Goal: Find specific page/section: Find specific page/section

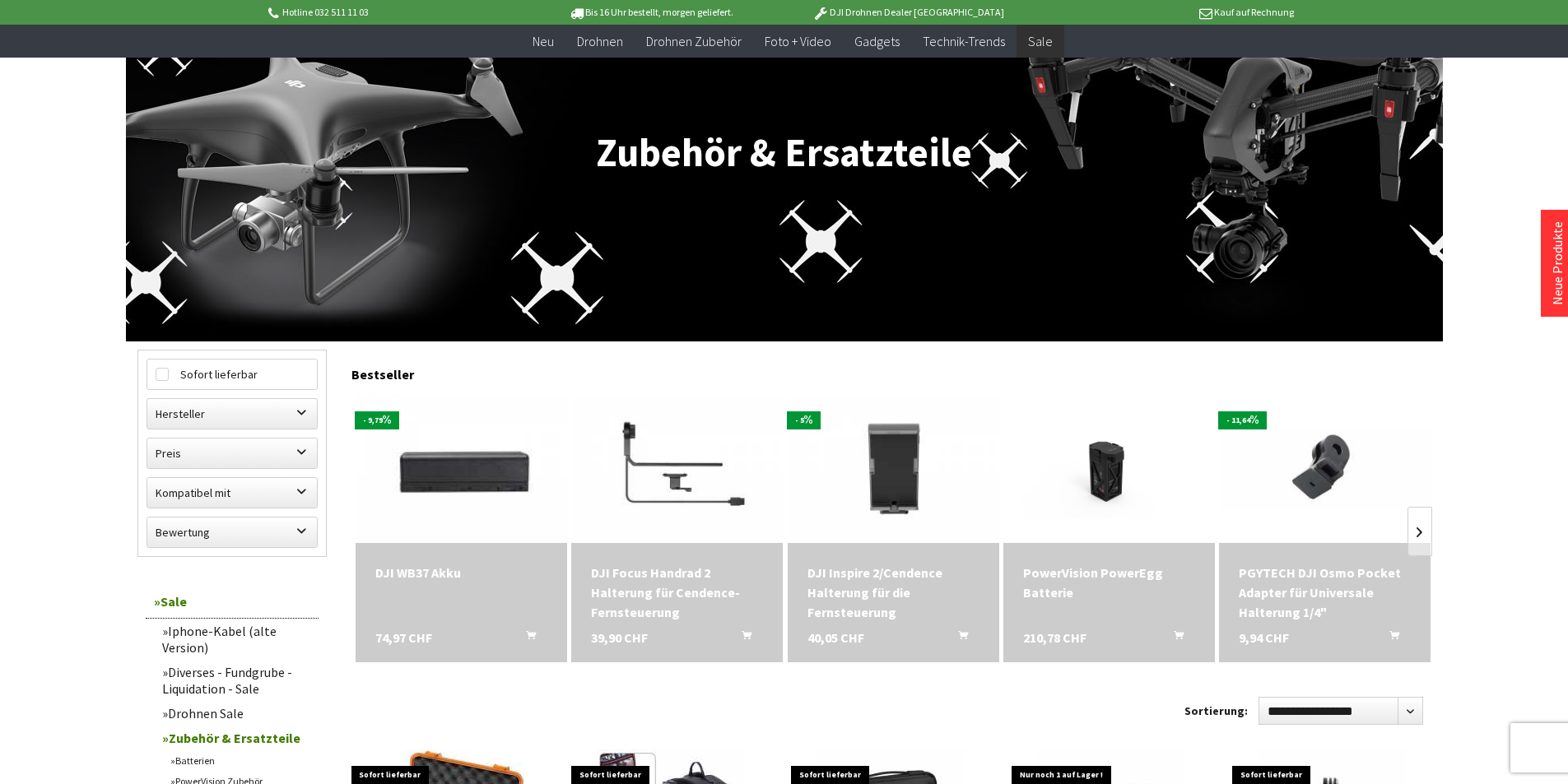
scroll to position [247, 0]
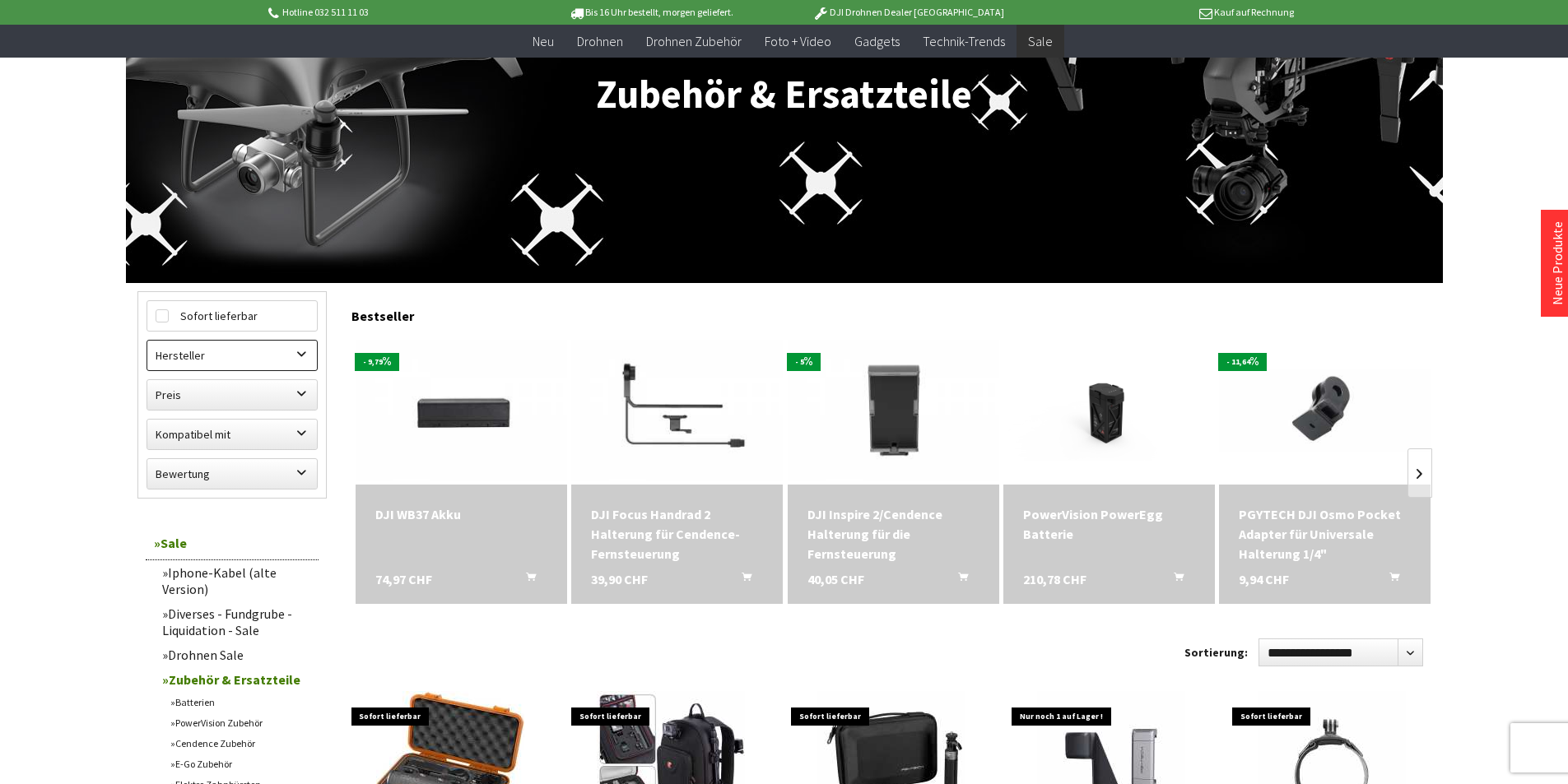
click at [246, 352] on label "Hersteller" at bounding box center [232, 355] width 169 height 29
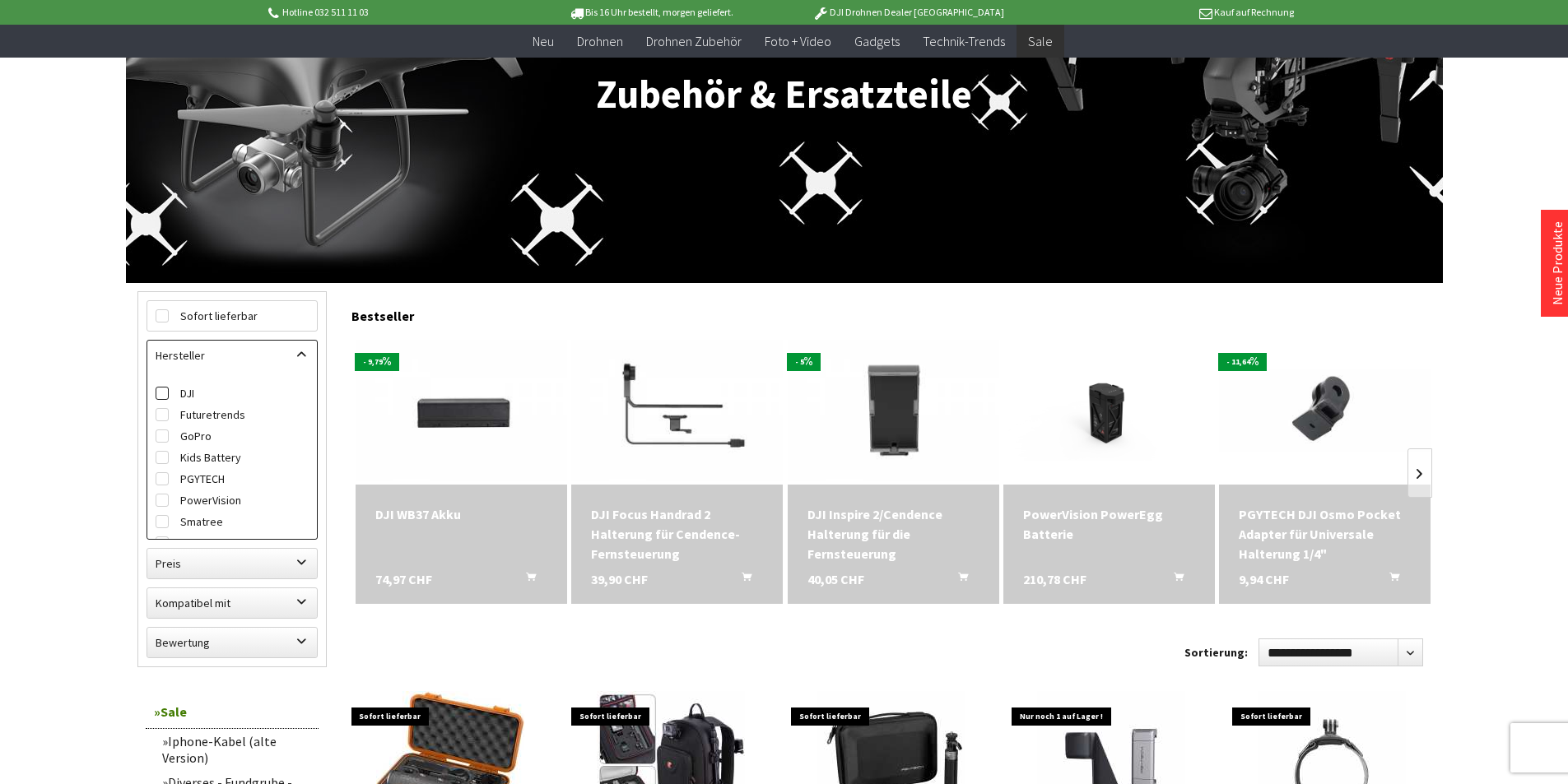
click at [201, 393] on label "DJI" at bounding box center [232, 393] width 153 height 21
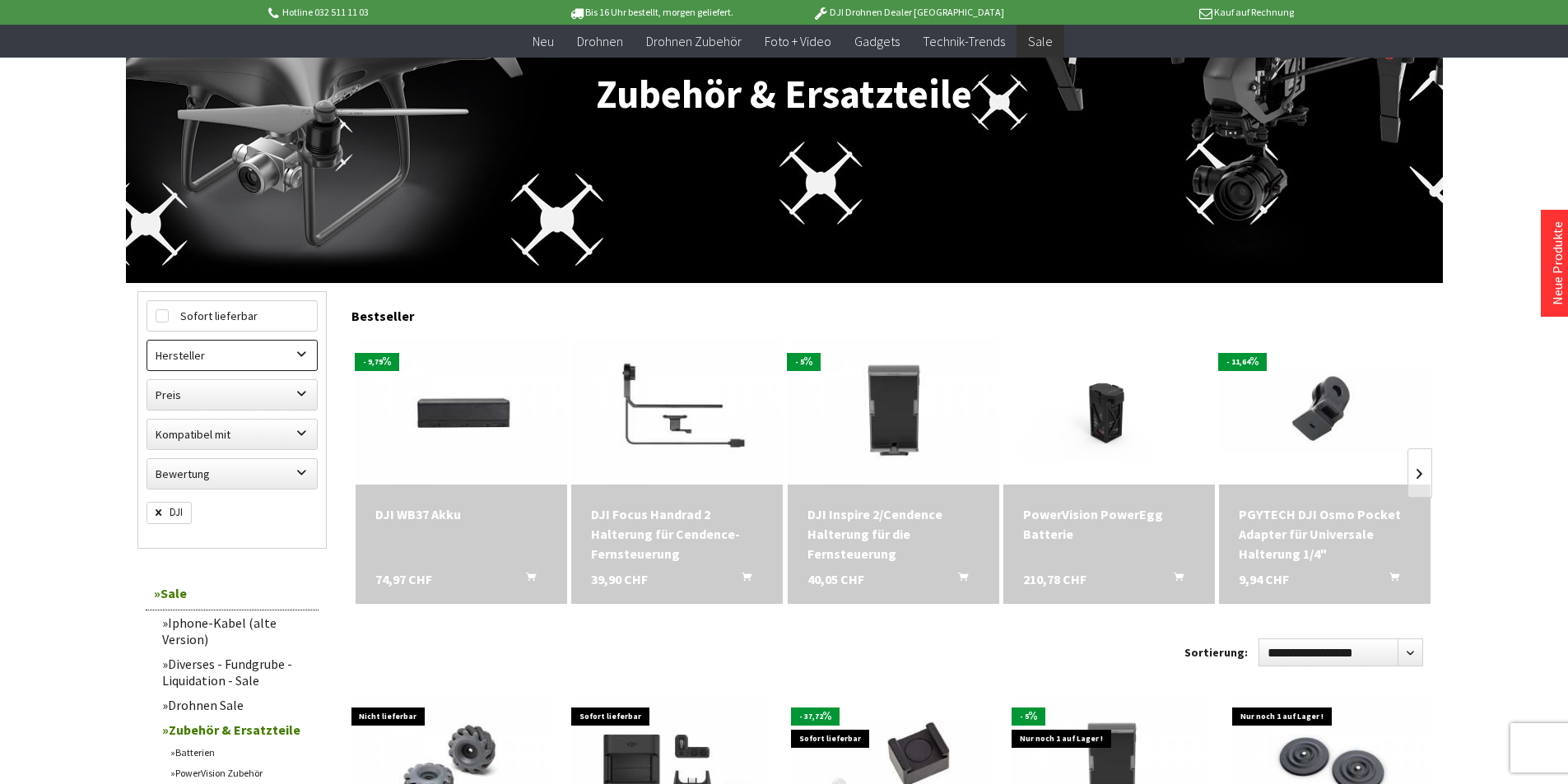
click at [207, 365] on label "Hersteller" at bounding box center [232, 355] width 169 height 29
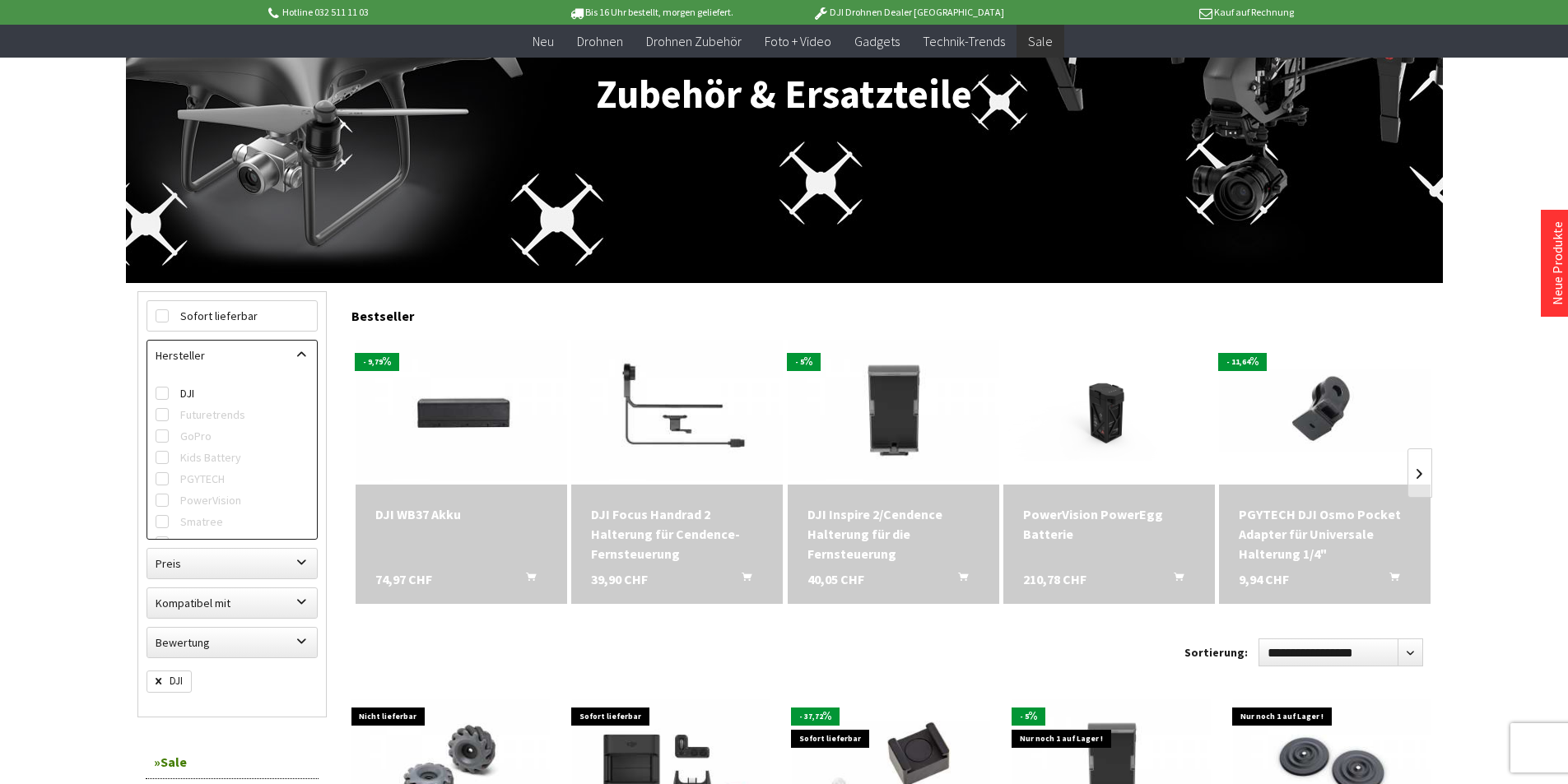
click at [215, 357] on label "Hersteller" at bounding box center [232, 355] width 169 height 29
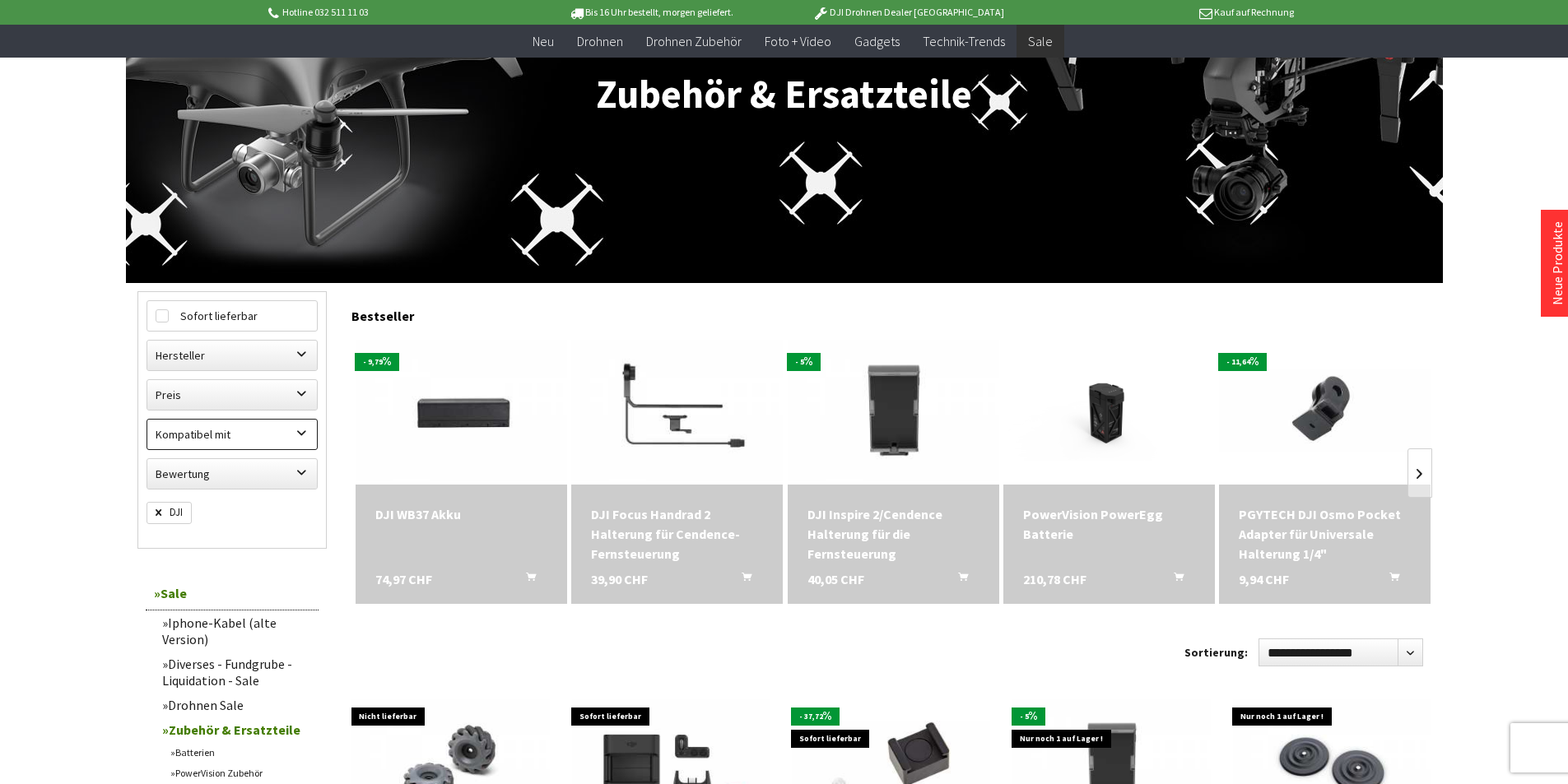
drag, startPoint x: 220, startPoint y: 429, endPoint x: 230, endPoint y: 432, distance: 10.4
click at [220, 430] on label "Kompatibel mit" at bounding box center [232, 434] width 169 height 29
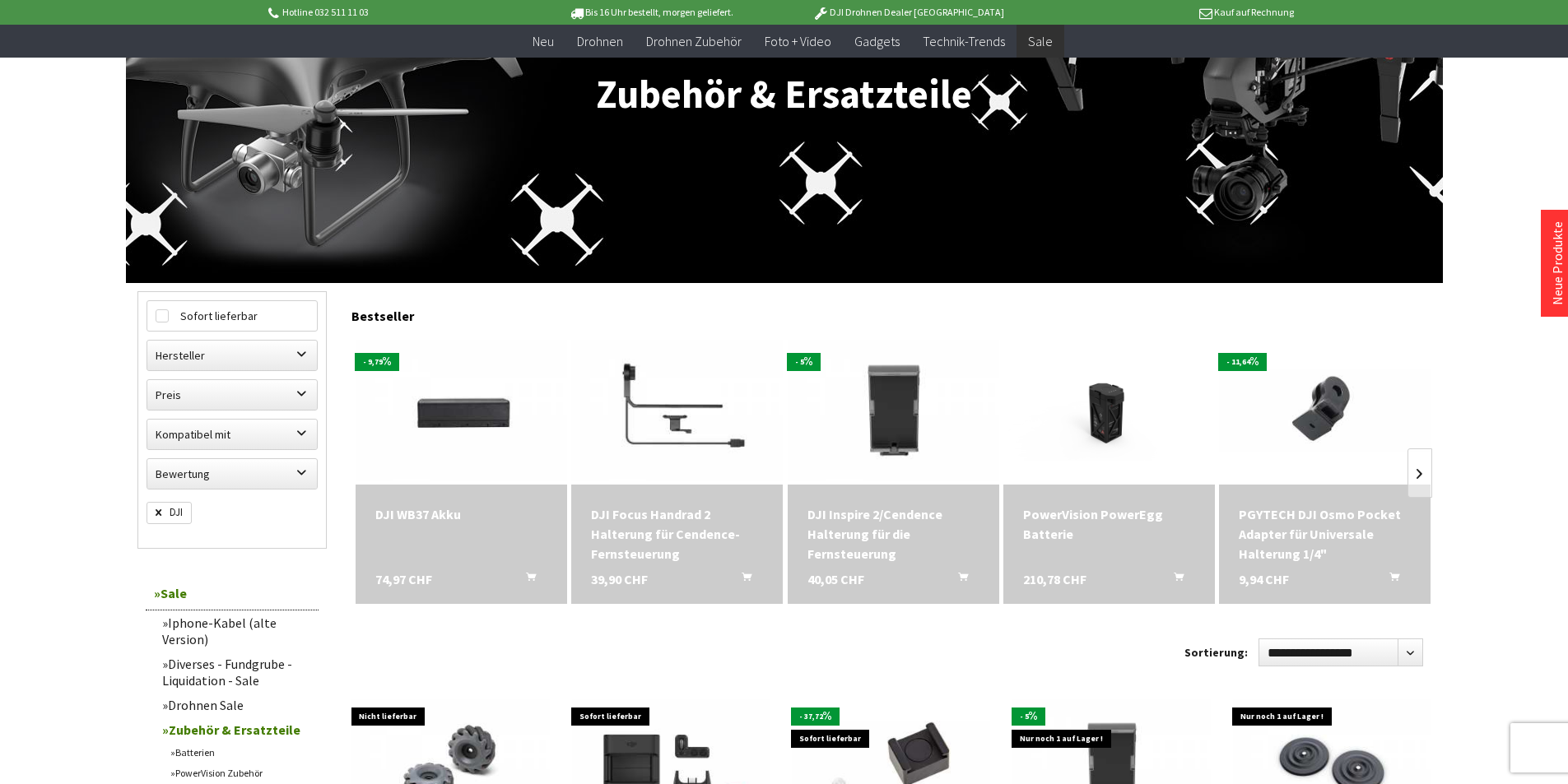
scroll to position [1, 0]
